Goal: Task Accomplishment & Management: Complete application form

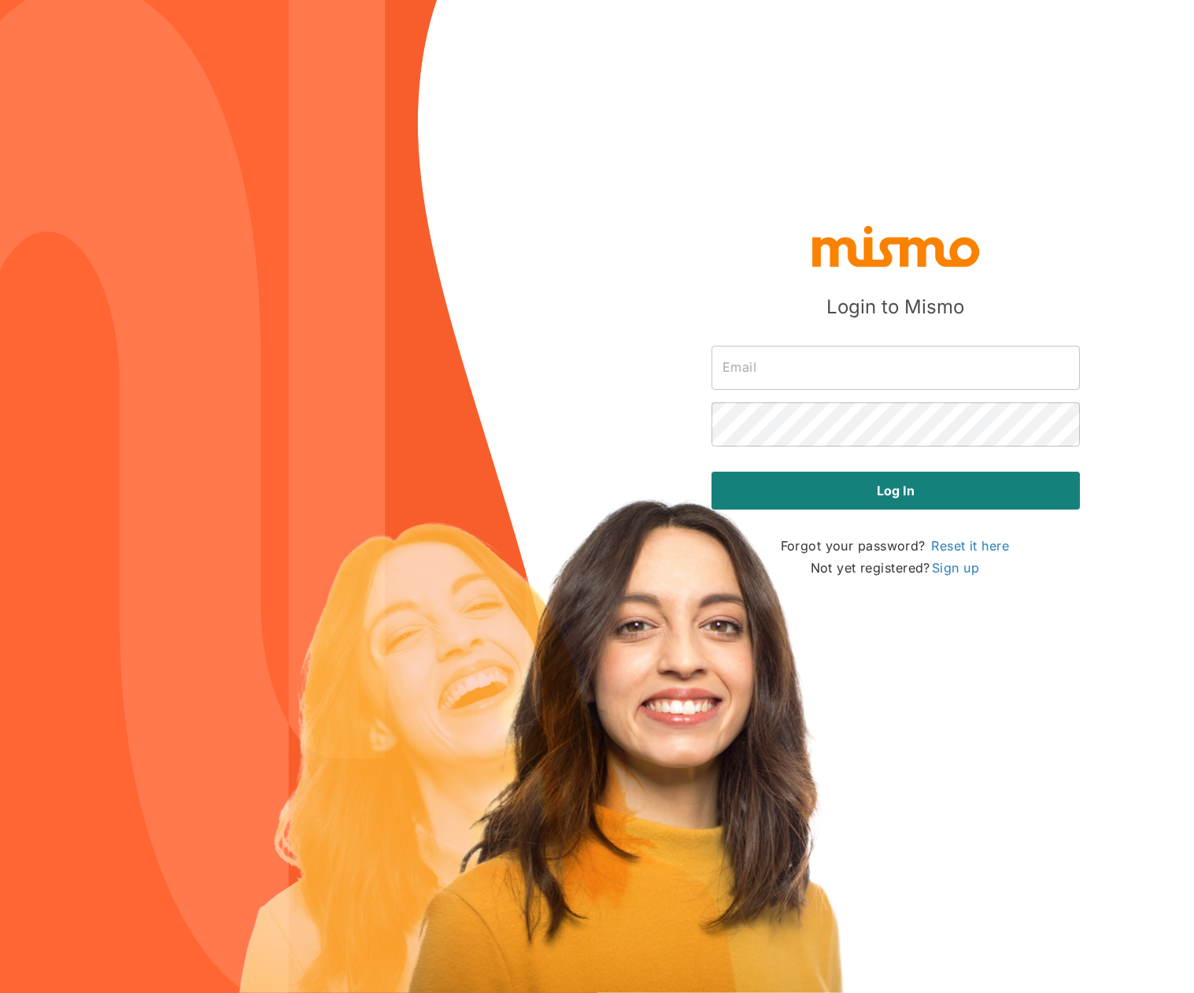
click at [838, 357] on input "text" at bounding box center [896, 368] width 368 height 44
click at [584, 362] on img at bounding box center [299, 496] width 598 height 993
click at [953, 572] on link "Sign up" at bounding box center [956, 567] width 50 height 19
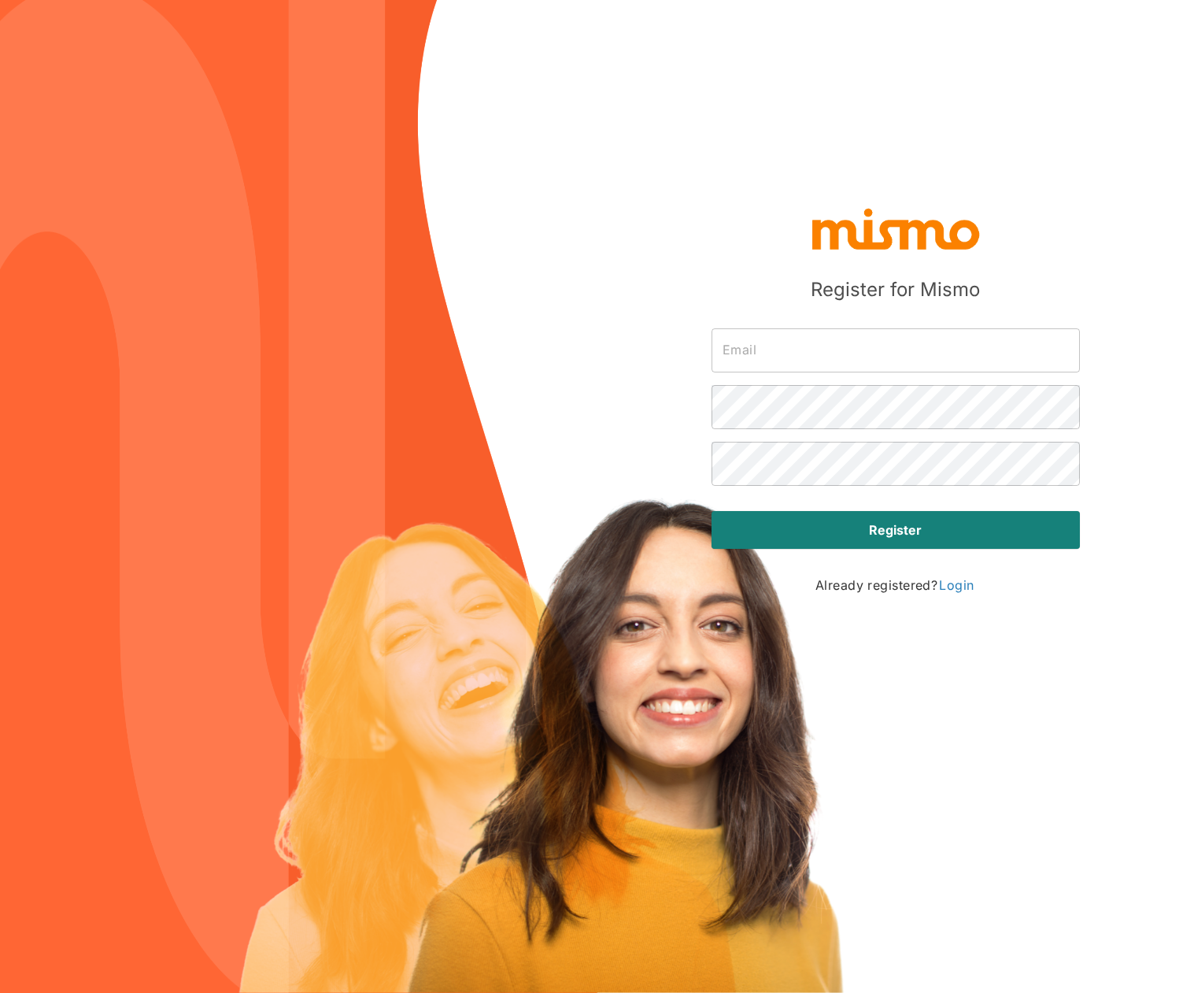
click at [766, 350] on input "text" at bounding box center [896, 350] width 368 height 44
click at [1053, 94] on div "Register for Mismo ​ ​ ​ Register Already registered? Login" at bounding box center [597, 496] width 1194 height 993
